Goal: Check status

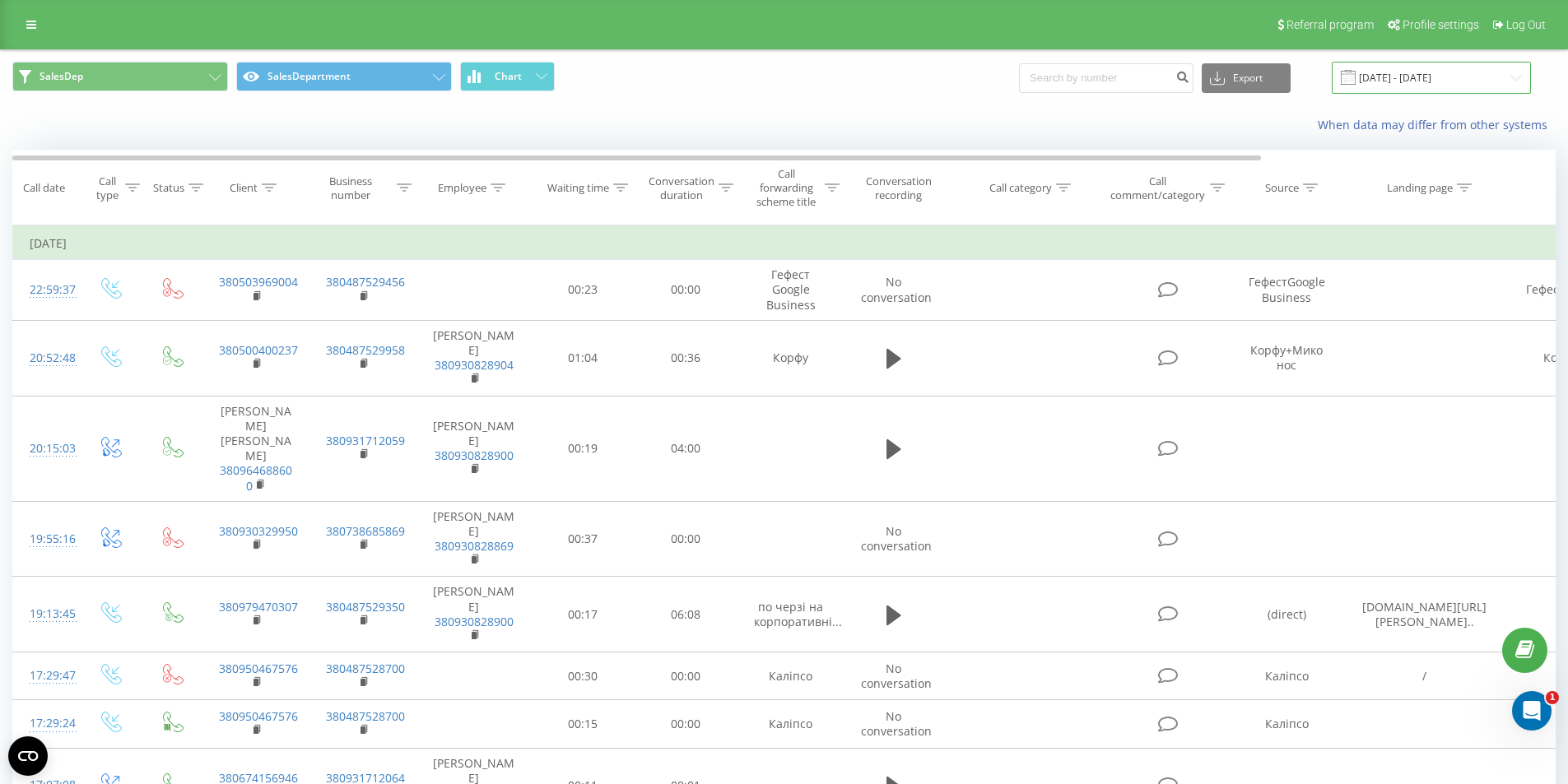
click at [1378, 83] on input "[DATE] - [DATE]" at bounding box center [1431, 77] width 199 height 32
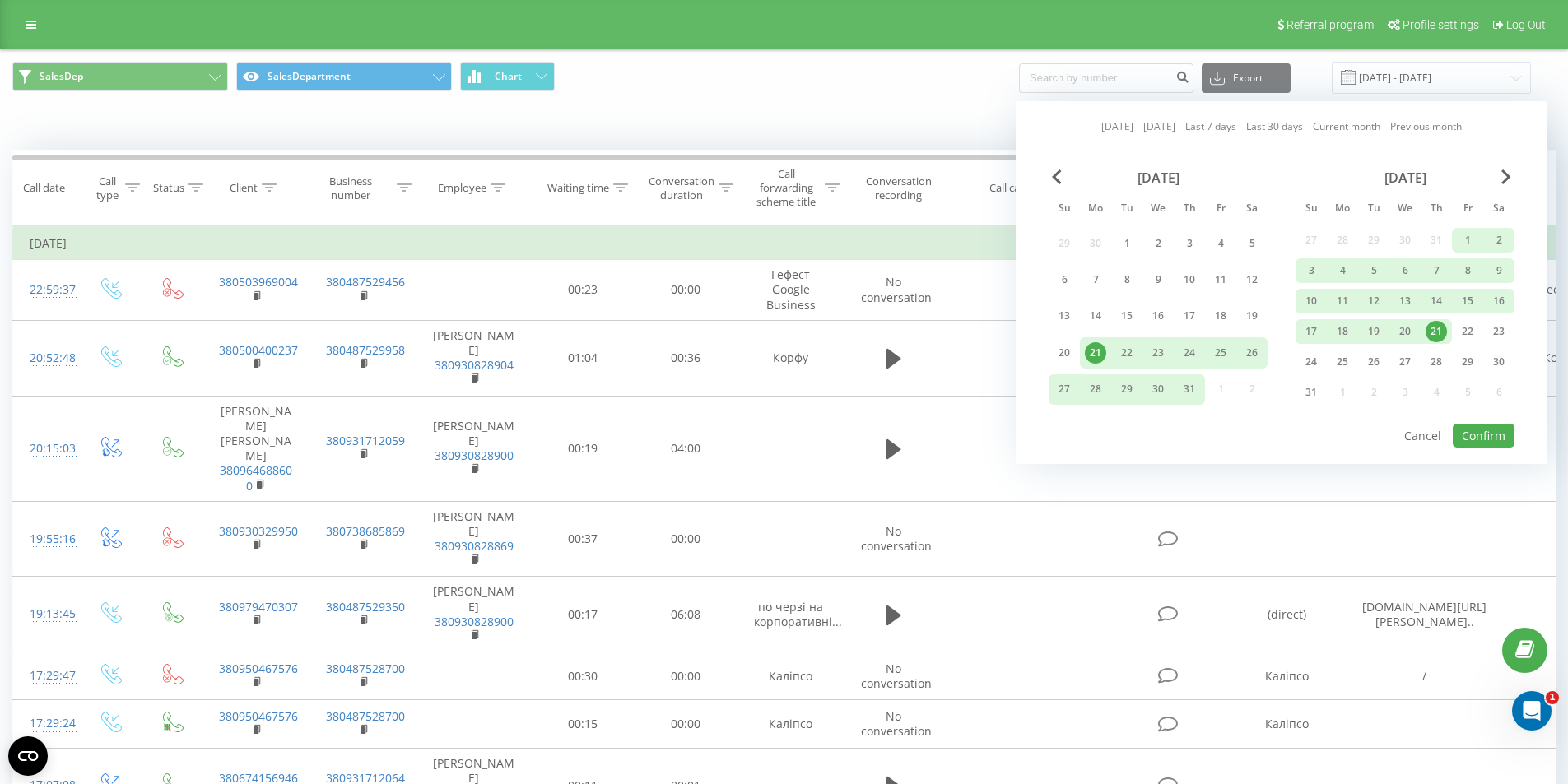
click at [1231, 121] on link "Last 7 days" at bounding box center [1210, 126] width 51 height 16
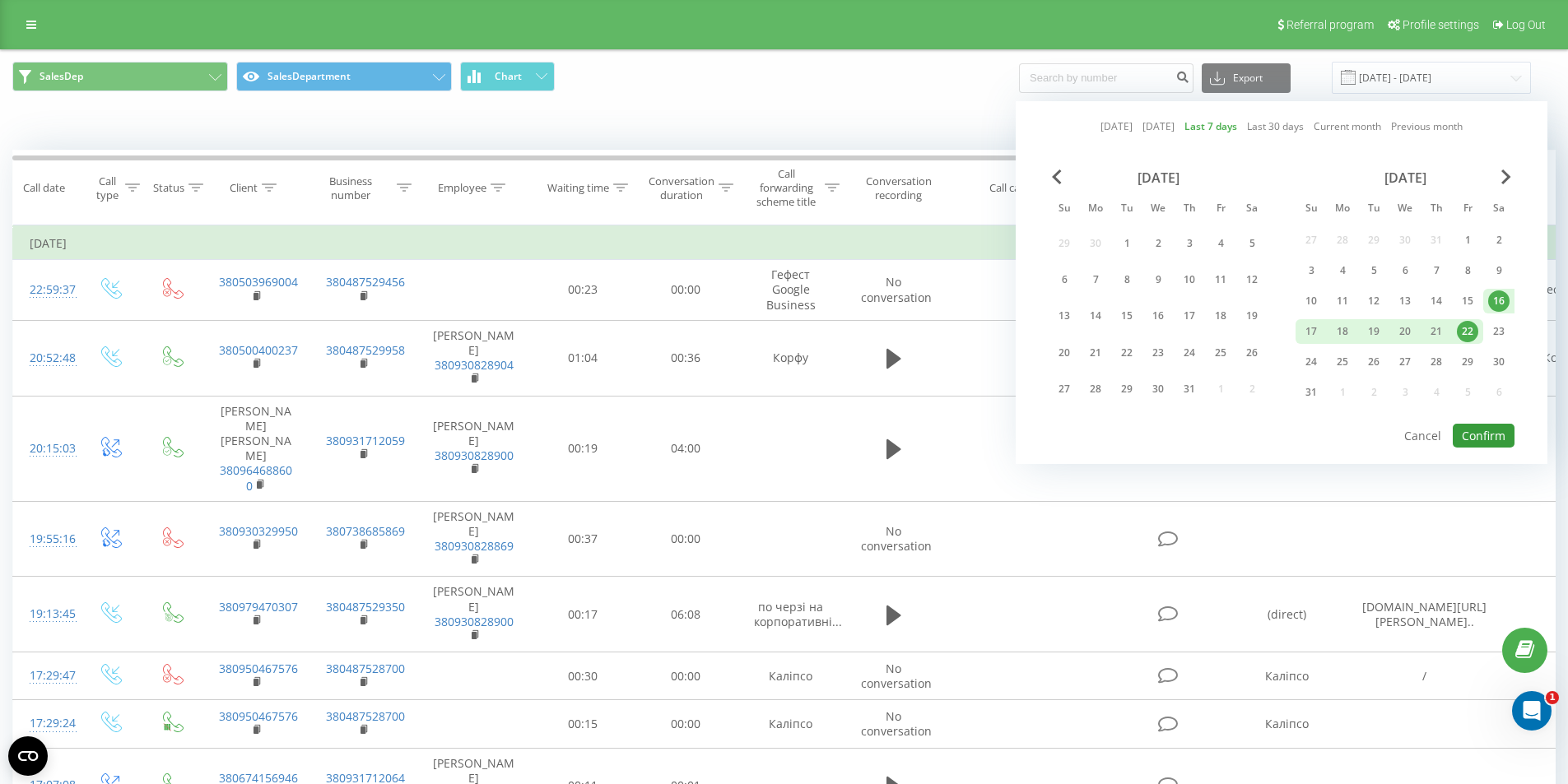
click at [1467, 438] on button "Confirm" at bounding box center [1483, 436] width 61 height 24
type input "[DATE] - [DATE]"
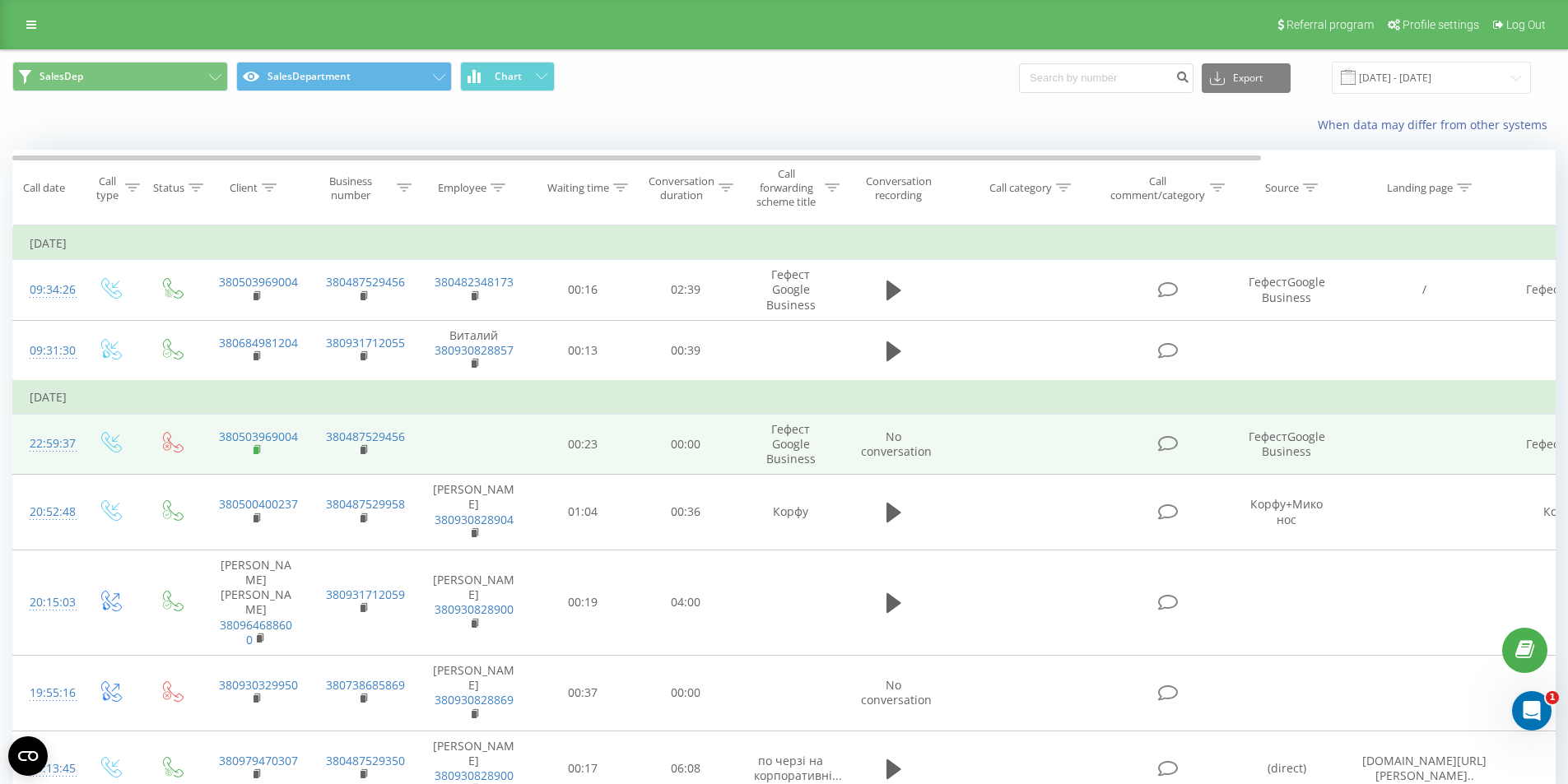
click at [255, 448] on rect at bounding box center [256, 450] width 5 height 8
